Goal: Find specific page/section: Find specific page/section

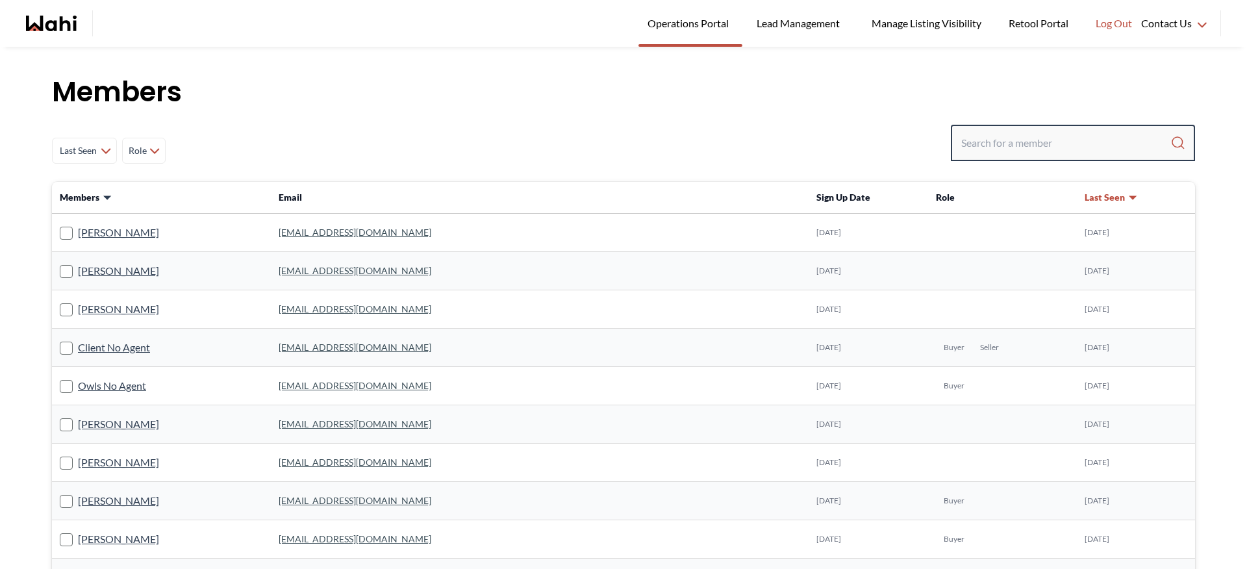
click at [1036, 154] on input "Search input" at bounding box center [1066, 142] width 209 height 23
type input "[PERSON_NAME]"
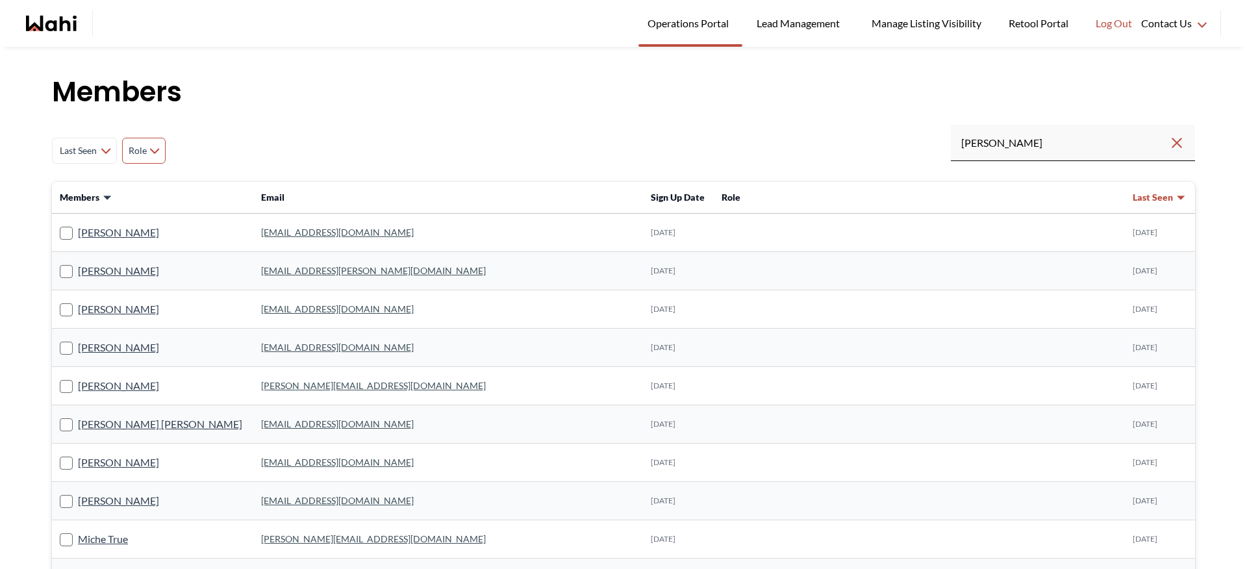
click at [133, 152] on span "Role" at bounding box center [137, 150] width 19 height 23
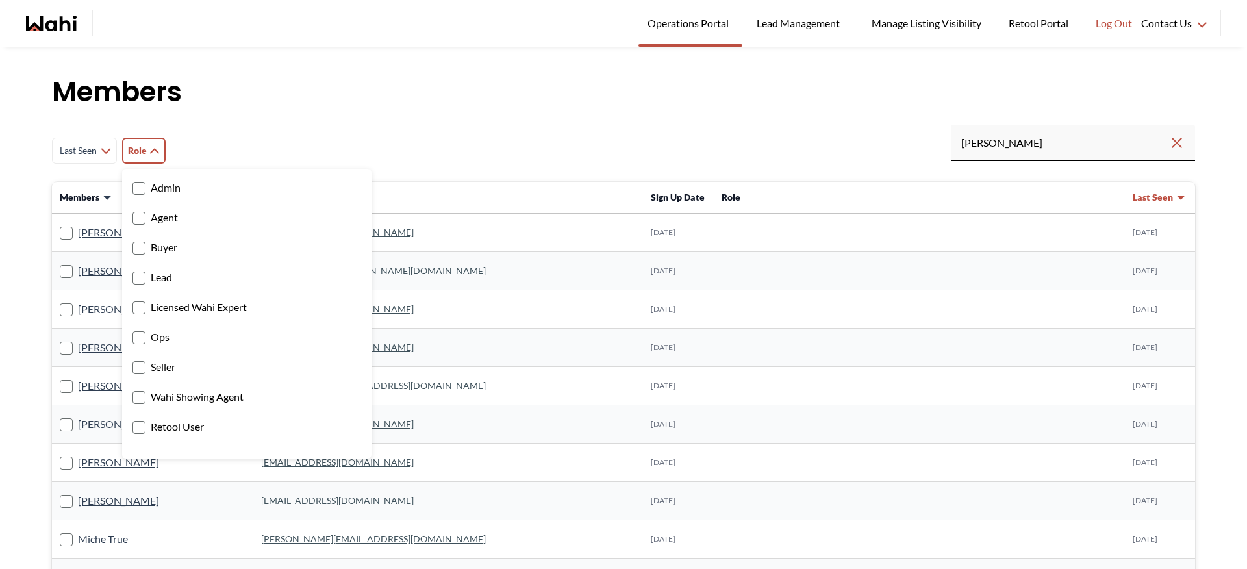
click at [190, 311] on label "Licensed Wahi Expert" at bounding box center [247, 307] width 229 height 17
click at [133, 307] on input "Licensed Wahi Expert" at bounding box center [133, 303] width 0 height 8
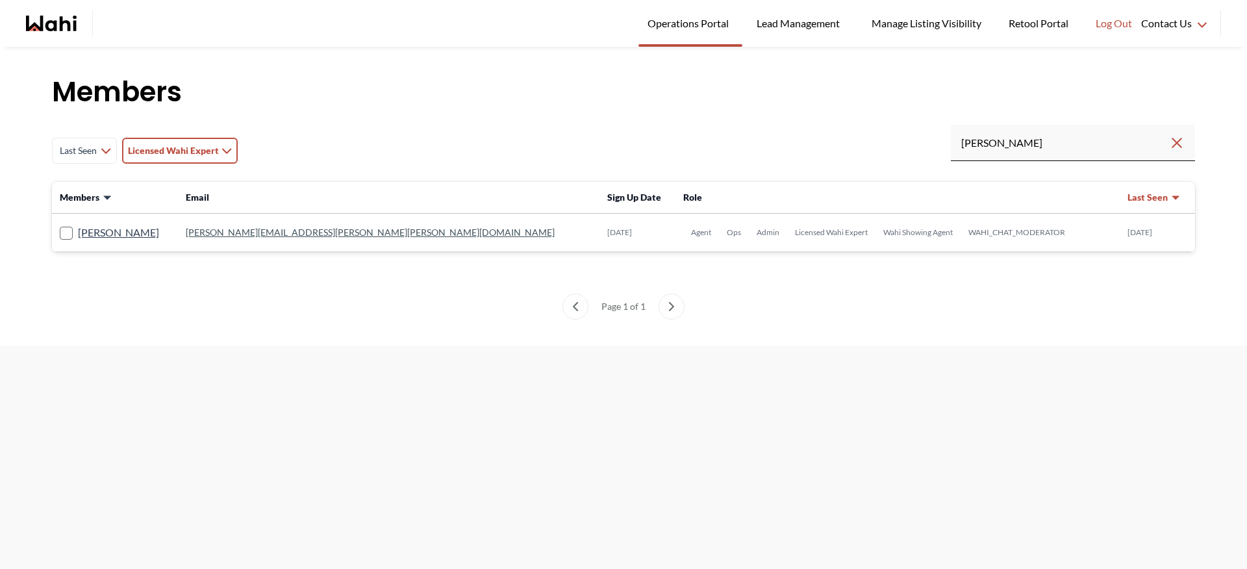
click at [286, 90] on h1 "Members" at bounding box center [624, 92] width 1144 height 39
click at [136, 225] on link "[PERSON_NAME]" at bounding box center [118, 232] width 81 height 17
